Goal: Information Seeking & Learning: Learn about a topic

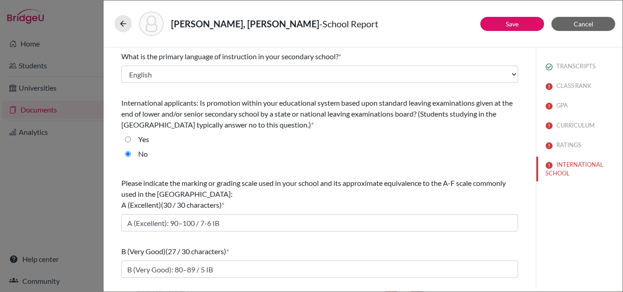
select select "14"
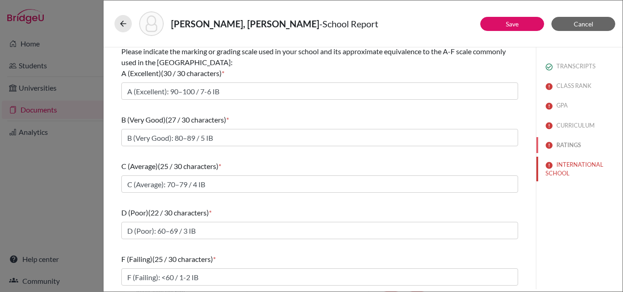
click at [555, 149] on button "RATINGS" at bounding box center [579, 145] width 86 height 16
radio input "true"
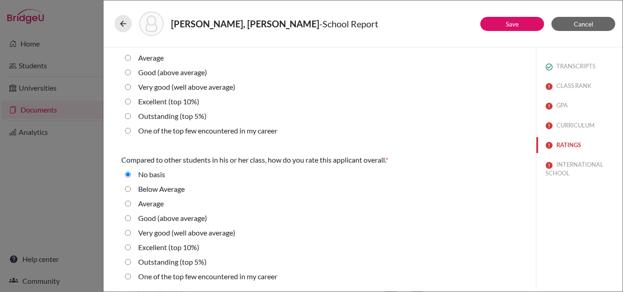
scroll to position [0, 0]
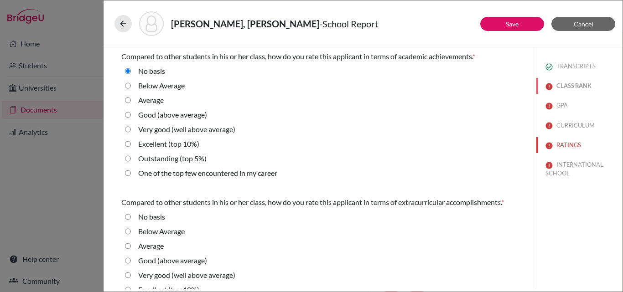
click at [573, 83] on button "CLASS RANK" at bounding box center [579, 86] width 86 height 16
select select "5"
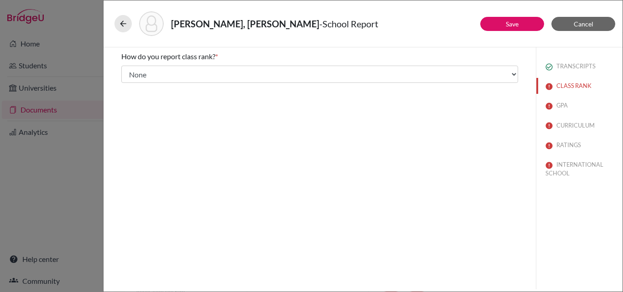
click at [567, 97] on div "TRANSCRIPTS CLASS RANK GPA CURRICULUM RATINGS INTERNATIONAL SCHOOL" at bounding box center [579, 117] width 86 height 141
click at [565, 101] on button "GPA" at bounding box center [579, 106] width 86 height 16
type input "4"
type input "3.9"
select select "4"
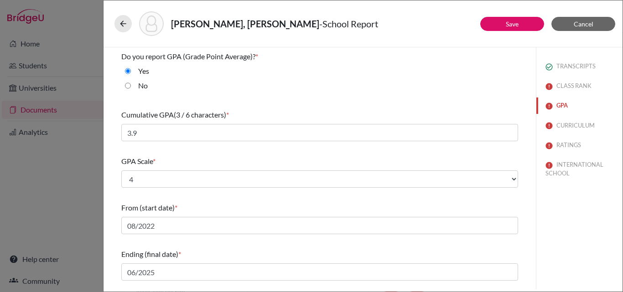
scroll to position [46, 0]
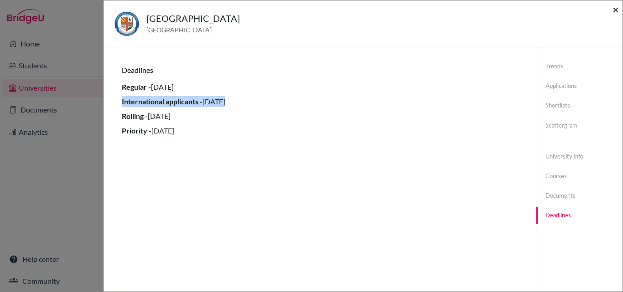
click at [614, 5] on span "×" at bounding box center [615, 9] width 6 height 13
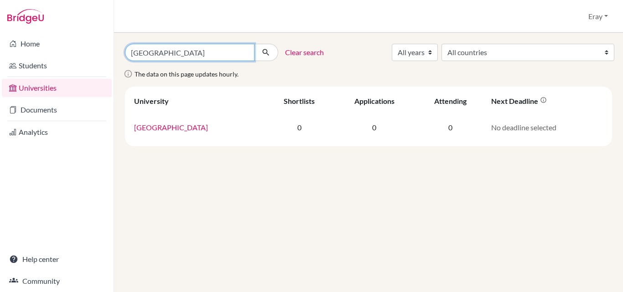
click at [154, 56] on input "Rockhurst University" at bounding box center [190, 52] width 130 height 17
type input "purdue"
click at [254, 44] on button "submit" at bounding box center [266, 52] width 24 height 17
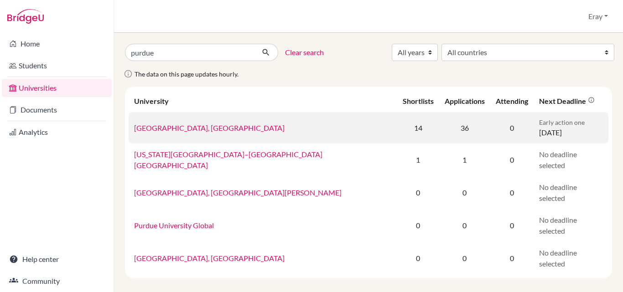
click at [217, 124] on link "[GEOGRAPHIC_DATA], [GEOGRAPHIC_DATA]" at bounding box center [209, 128] width 150 height 9
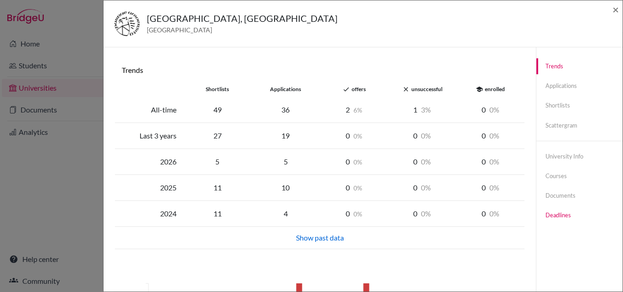
click at [552, 213] on link "Deadlines" at bounding box center [579, 215] width 86 height 16
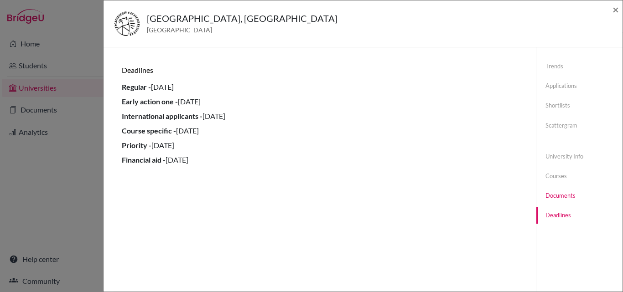
click at [561, 197] on link "Documents" at bounding box center [579, 196] width 86 height 16
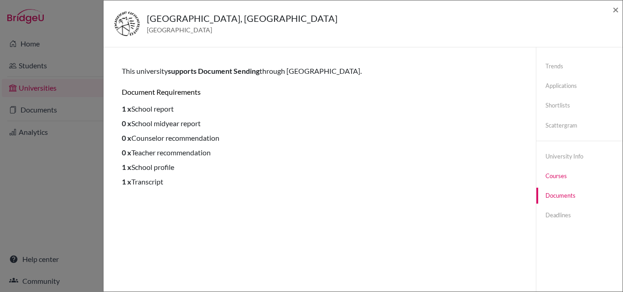
click at [559, 177] on link "Courses" at bounding box center [579, 176] width 86 height 16
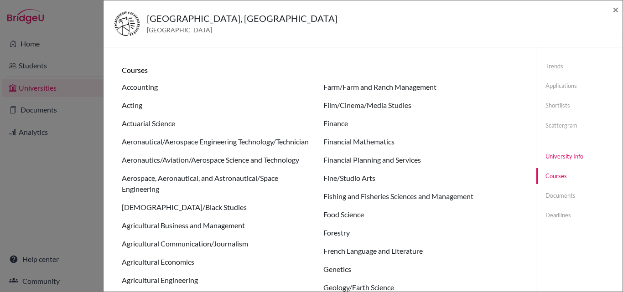
click at [573, 158] on link "University info" at bounding box center [579, 157] width 86 height 16
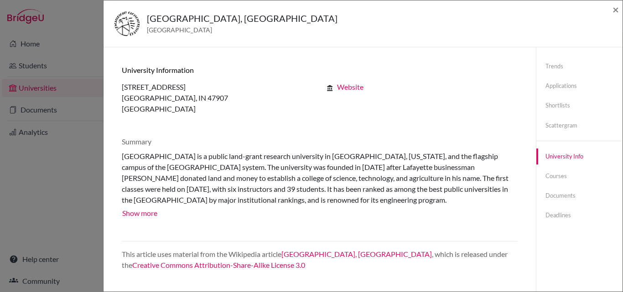
scroll to position [48, 0]
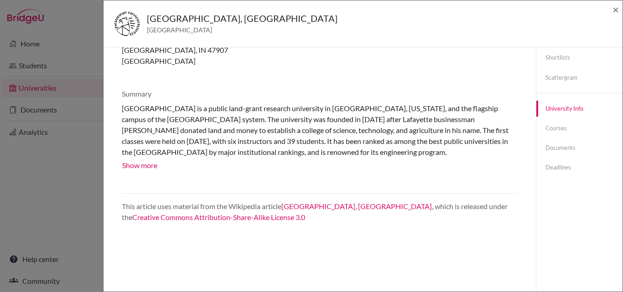
click at [580, 93] on div "Trends Applications Shortlists Scattergram University info Courses Documents De…" at bounding box center [579, 93] width 86 height 187
click at [580, 84] on link "Scattergram" at bounding box center [579, 78] width 86 height 16
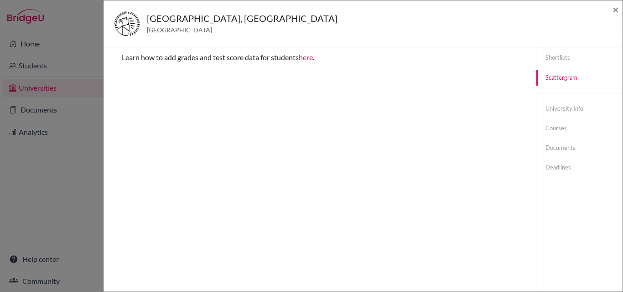
scroll to position [0, 0]
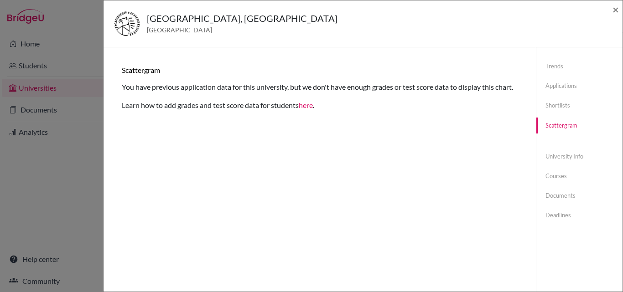
click at [308, 109] on link "here" at bounding box center [306, 105] width 14 height 9
click at [569, 99] on link "Shortlists" at bounding box center [579, 106] width 86 height 16
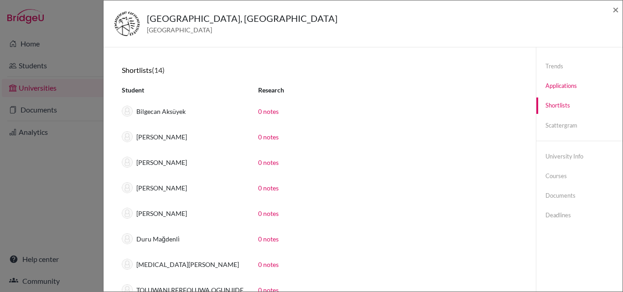
click at [563, 83] on link "Applications" at bounding box center [579, 86] width 86 height 16
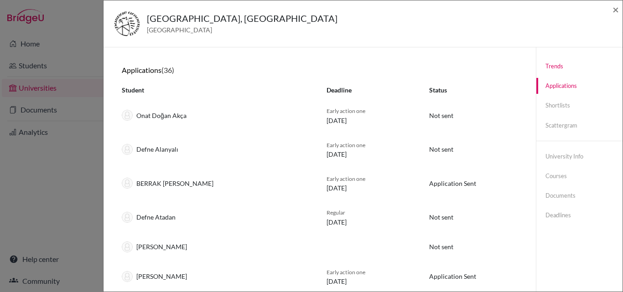
click at [560, 73] on link "Trends" at bounding box center [579, 66] width 86 height 16
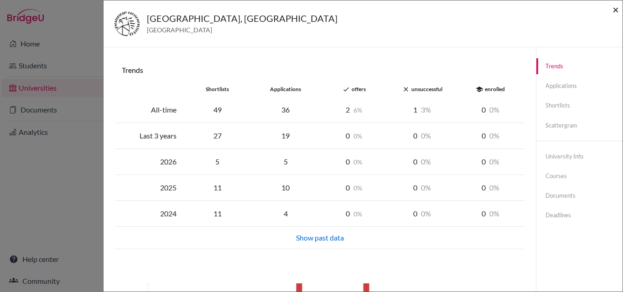
click at [616, 8] on span "×" at bounding box center [615, 9] width 6 height 13
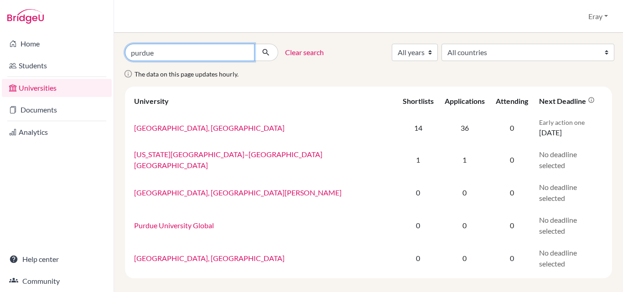
click at [225, 52] on input "purdue" at bounding box center [190, 52] width 130 height 17
type input "california"
click at [254, 44] on button "submit" at bounding box center [266, 52] width 24 height 17
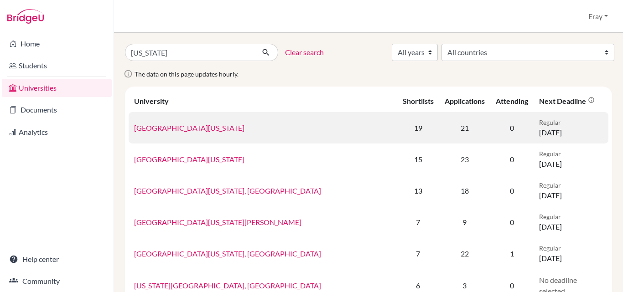
click at [224, 126] on link "University of Southern California" at bounding box center [189, 128] width 110 height 9
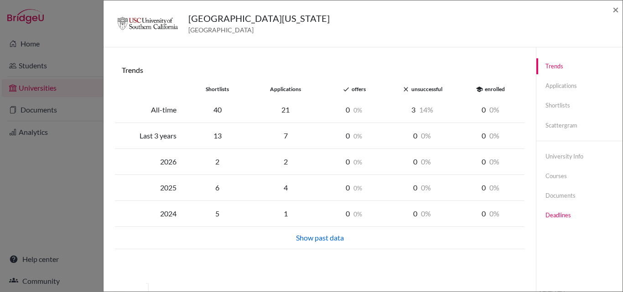
click at [565, 215] on link "Deadlines" at bounding box center [579, 215] width 86 height 16
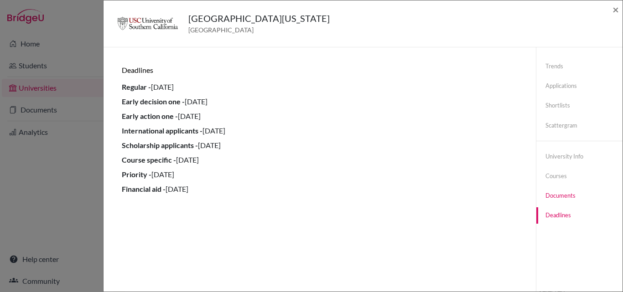
click at [565, 196] on link "Documents" at bounding box center [579, 196] width 86 height 16
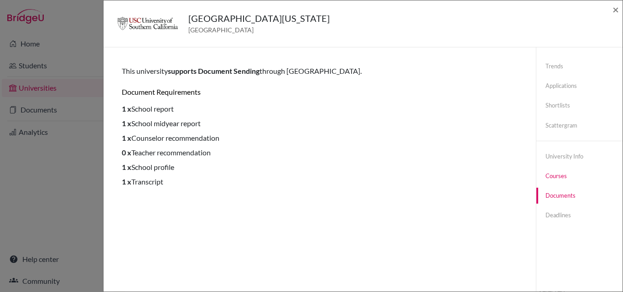
click at [562, 176] on link "Courses" at bounding box center [579, 176] width 86 height 16
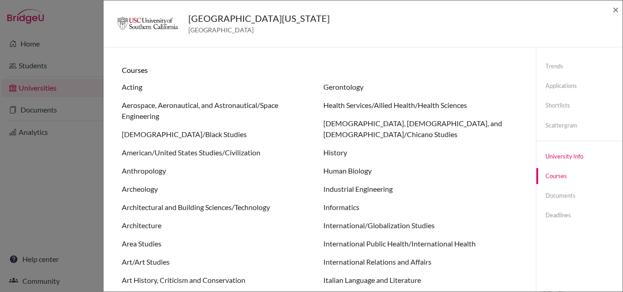
click at [565, 159] on link "University info" at bounding box center [579, 157] width 86 height 16
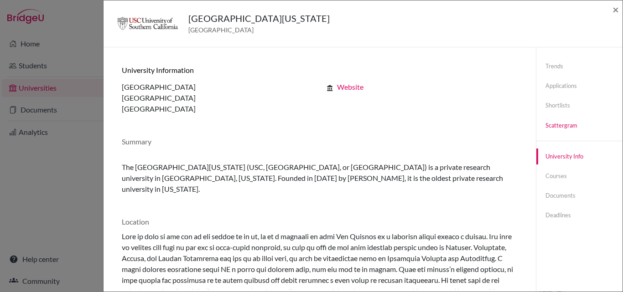
click at [566, 118] on link "Scattergram" at bounding box center [579, 126] width 86 height 16
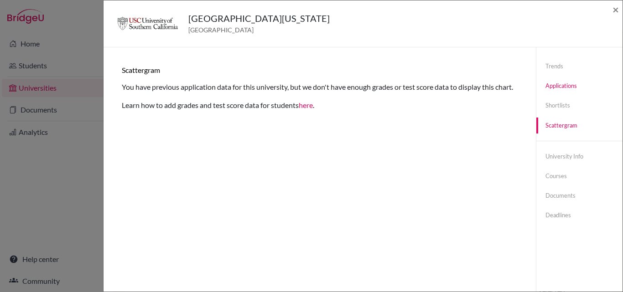
click at [565, 93] on link "Applications" at bounding box center [579, 86] width 86 height 16
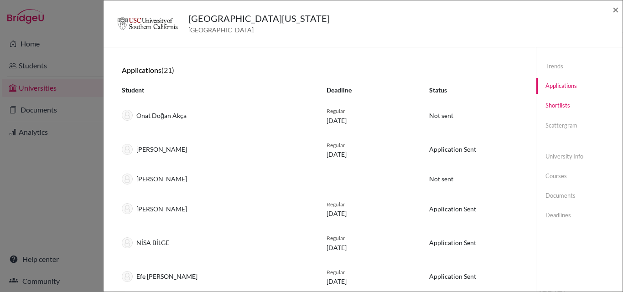
click at [560, 105] on link "Shortlists" at bounding box center [579, 106] width 86 height 16
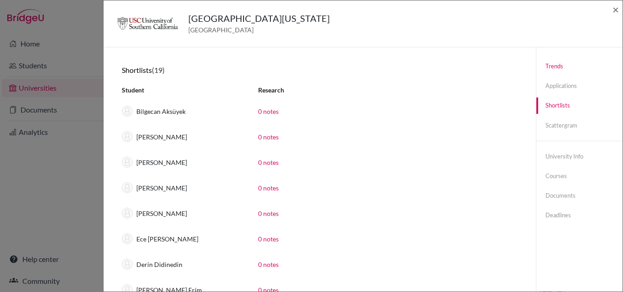
click at [559, 72] on link "Trends" at bounding box center [579, 66] width 86 height 16
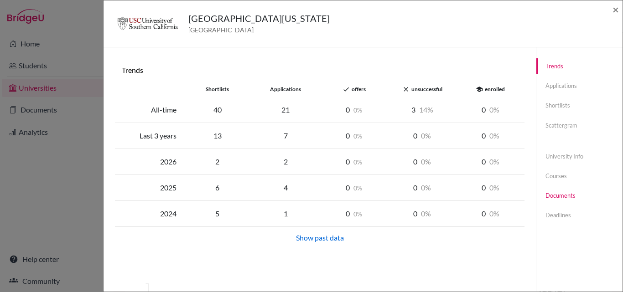
click at [557, 197] on link "Documents" at bounding box center [579, 196] width 86 height 16
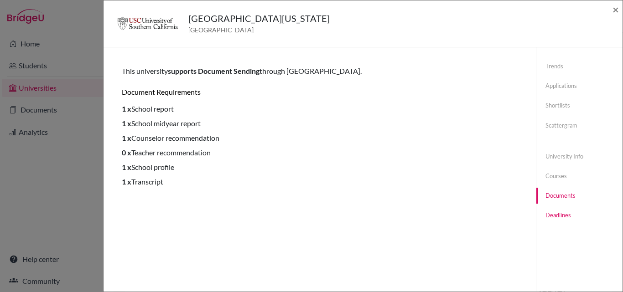
click at [562, 215] on link "Deadlines" at bounding box center [579, 215] width 86 height 16
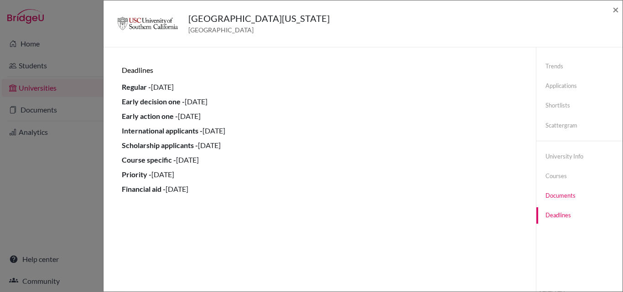
click at [569, 190] on link "Documents" at bounding box center [579, 196] width 86 height 16
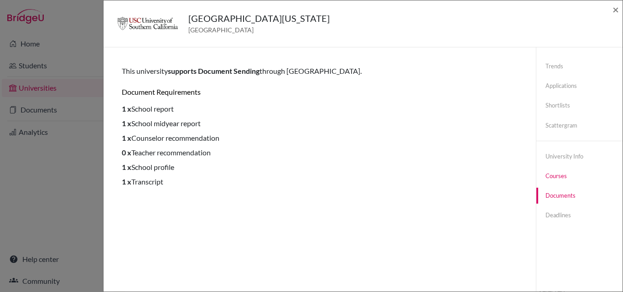
click at [563, 173] on link "Courses" at bounding box center [579, 176] width 86 height 16
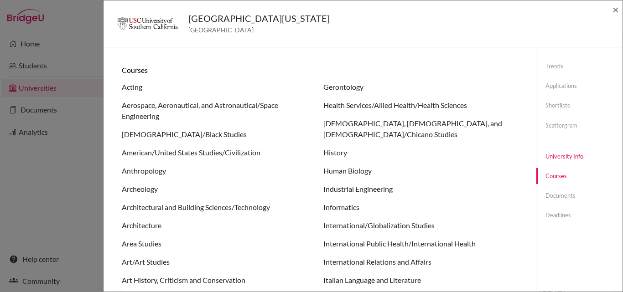
click at [566, 151] on link "University info" at bounding box center [579, 157] width 86 height 16
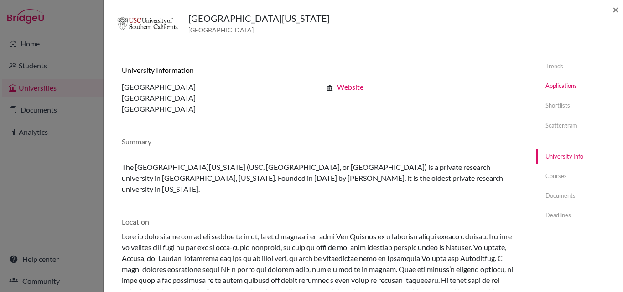
click at [562, 79] on link "Applications" at bounding box center [579, 86] width 86 height 16
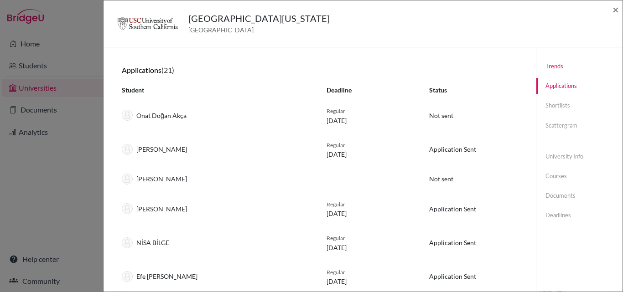
click at [560, 69] on link "Trends" at bounding box center [579, 66] width 86 height 16
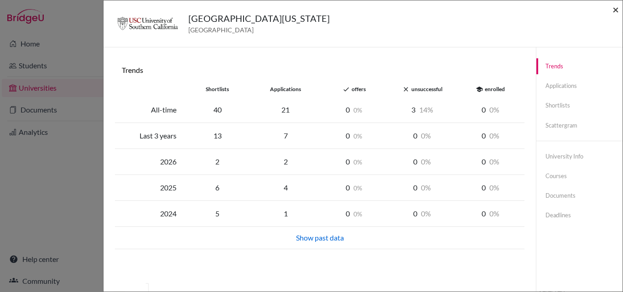
click at [614, 12] on span "×" at bounding box center [615, 9] width 6 height 13
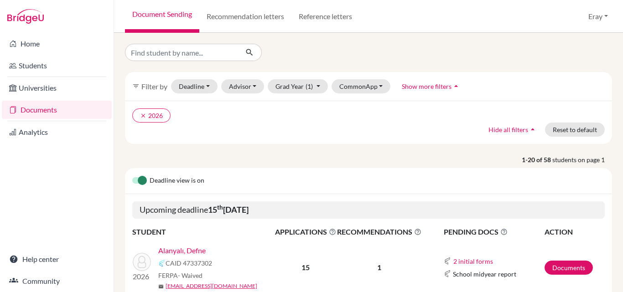
scroll to position [91, 0]
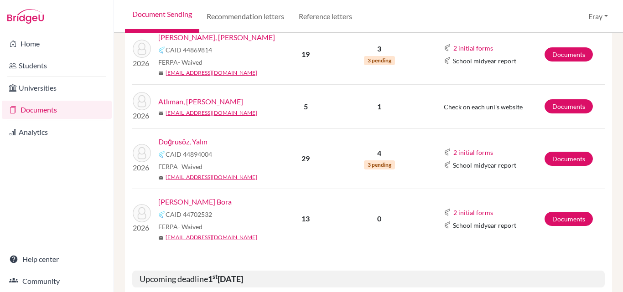
scroll to position [456, 0]
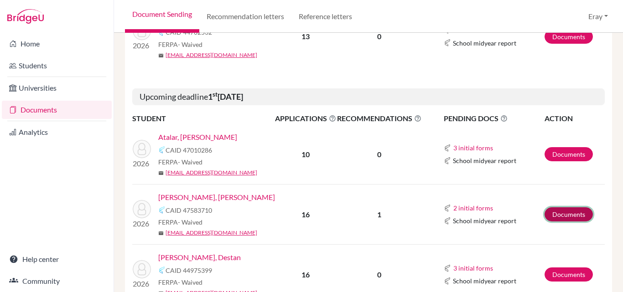
click at [563, 213] on link "Documents" at bounding box center [569, 214] width 48 height 14
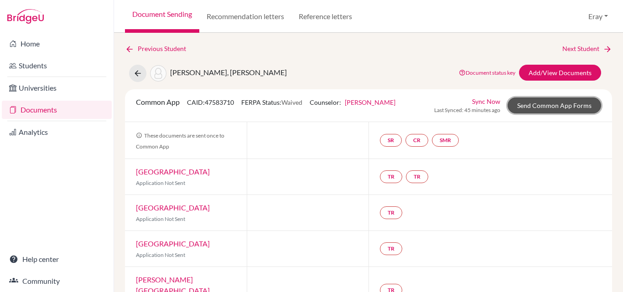
click at [551, 102] on link "Send Common App Forms" at bounding box center [554, 106] width 93 height 16
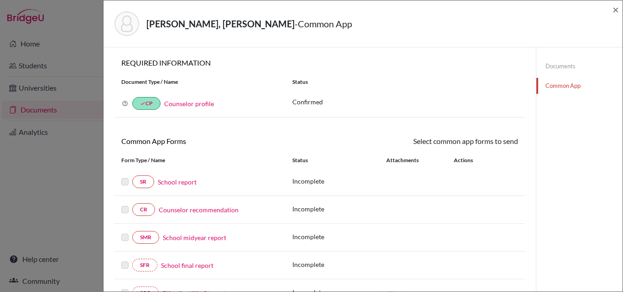
click at [124, 176] on label at bounding box center [124, 176] width 7 height 0
click at [614, 5] on span "×" at bounding box center [615, 9] width 6 height 13
